Goal: Information Seeking & Learning: Learn about a topic

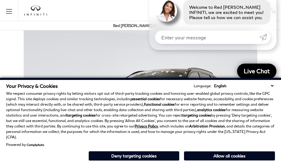
scroll to position [1048, 0]
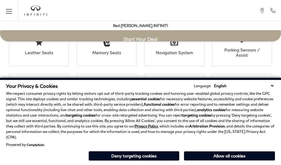
scroll to position [1048, 0]
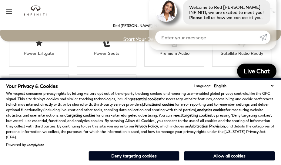
scroll to position [1085, 0]
